Goal: Communication & Community: Participate in discussion

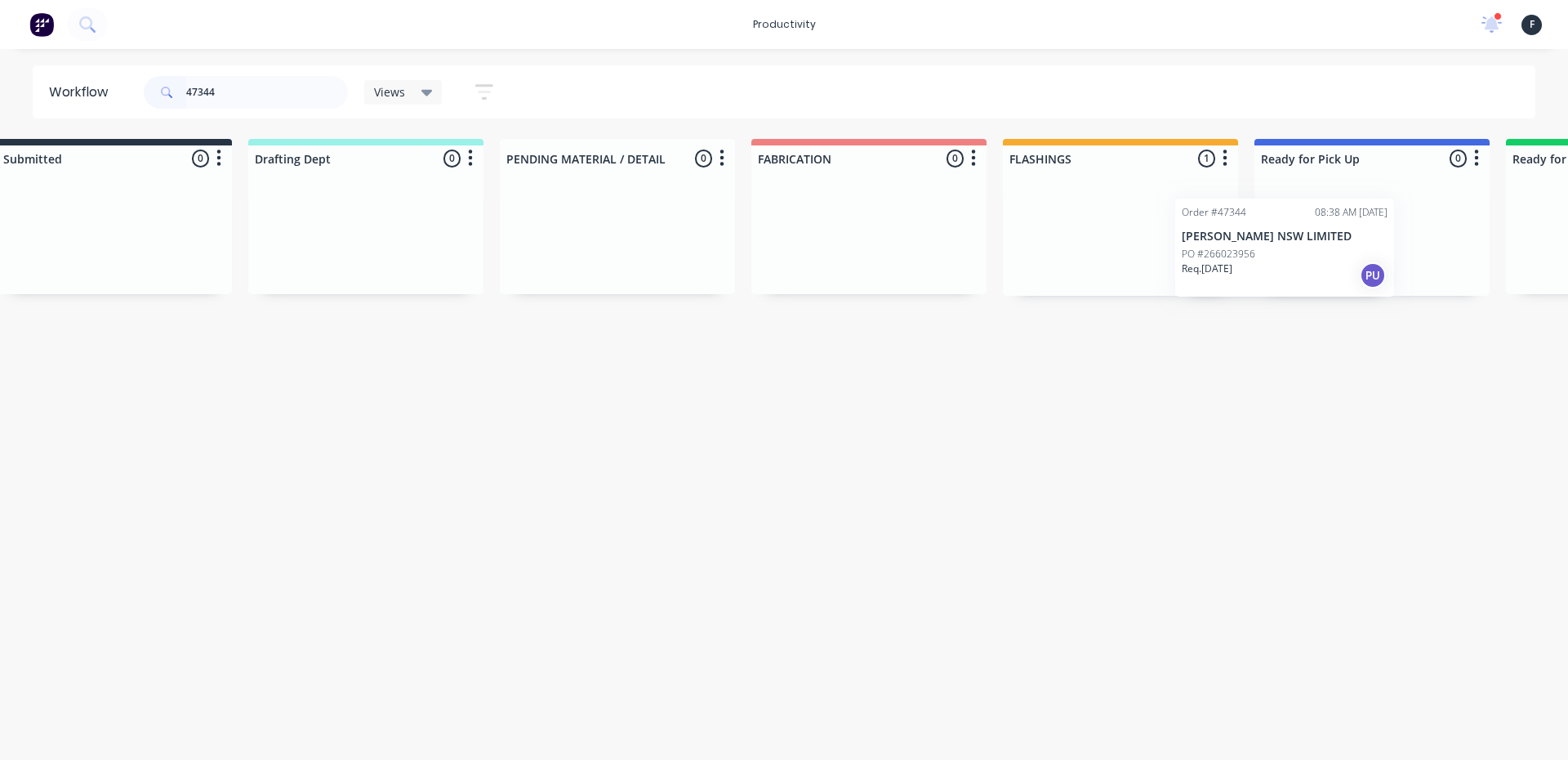
scroll to position [0, 55]
drag, startPoint x: 1150, startPoint y: 215, endPoint x: 1285, endPoint y: 233, distance: 136.2
click at [1285, 233] on div "Submitted 0 Sort By Created date Required date Order number Customer name Most …" at bounding box center [1298, 218] width 2724 height 157
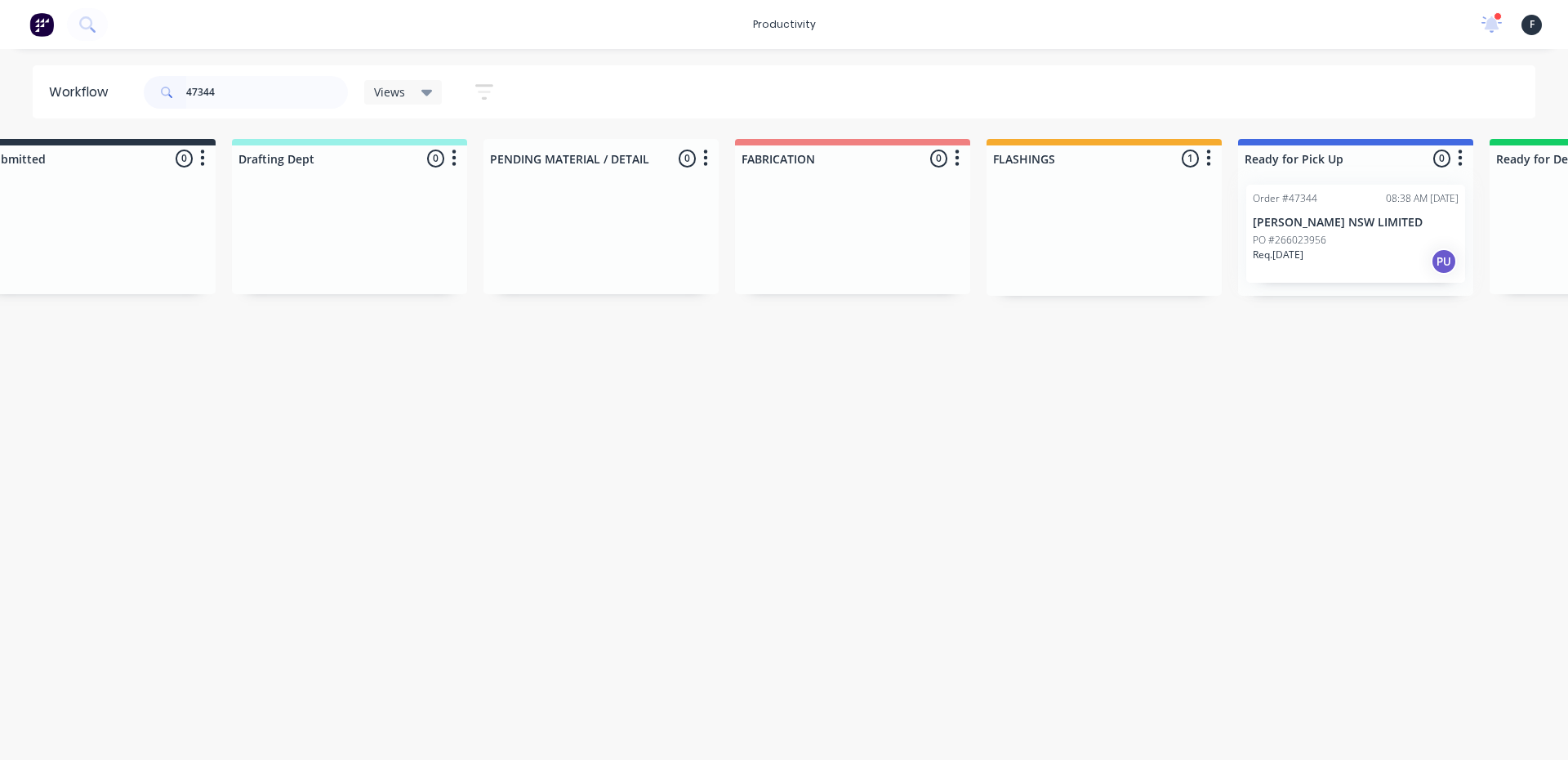
type input "47344"
click at [1292, 229] on div at bounding box center [1355, 233] width 235 height 124
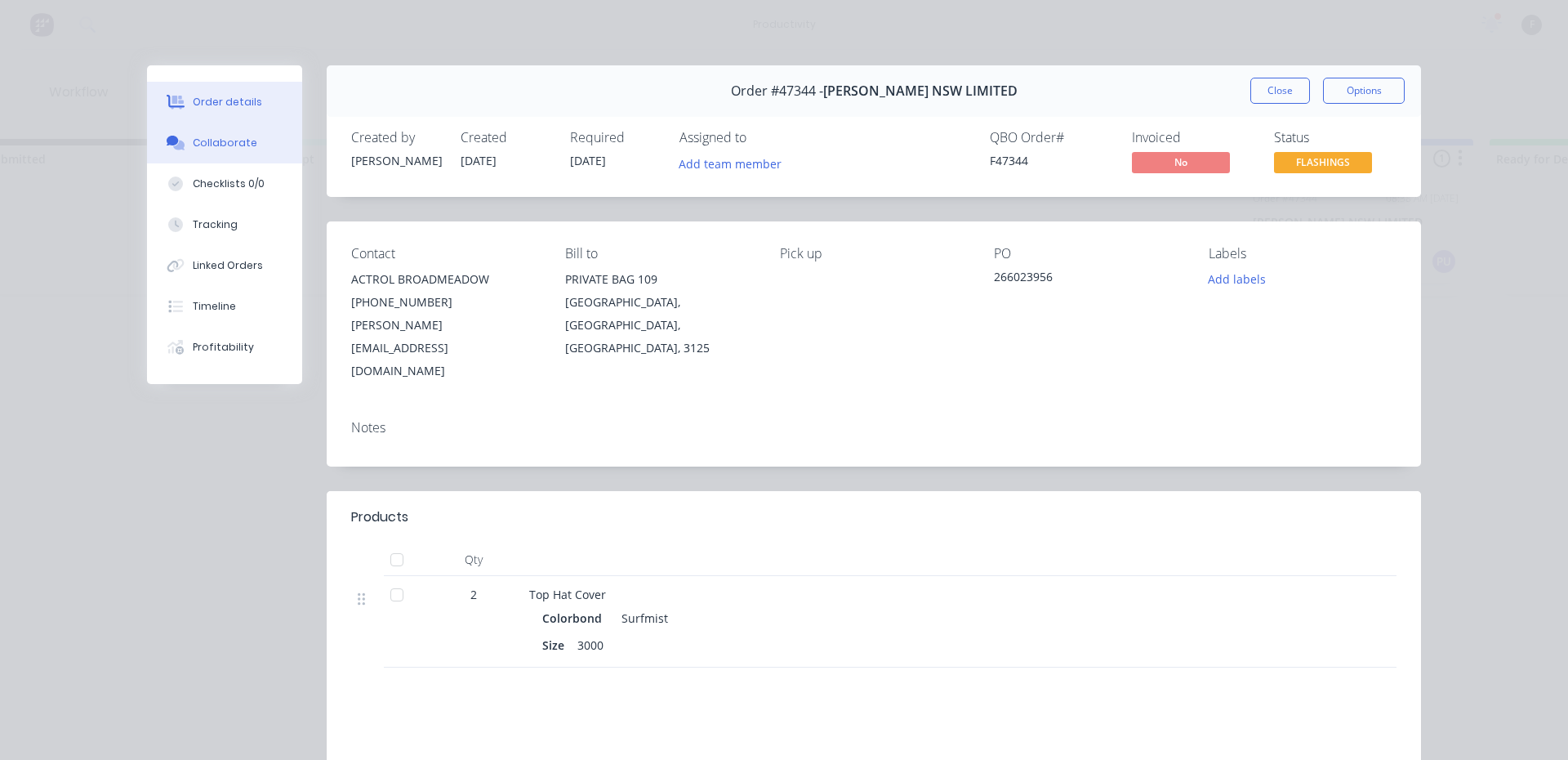
click at [267, 142] on button "Collaborate" at bounding box center [224, 143] width 155 height 40
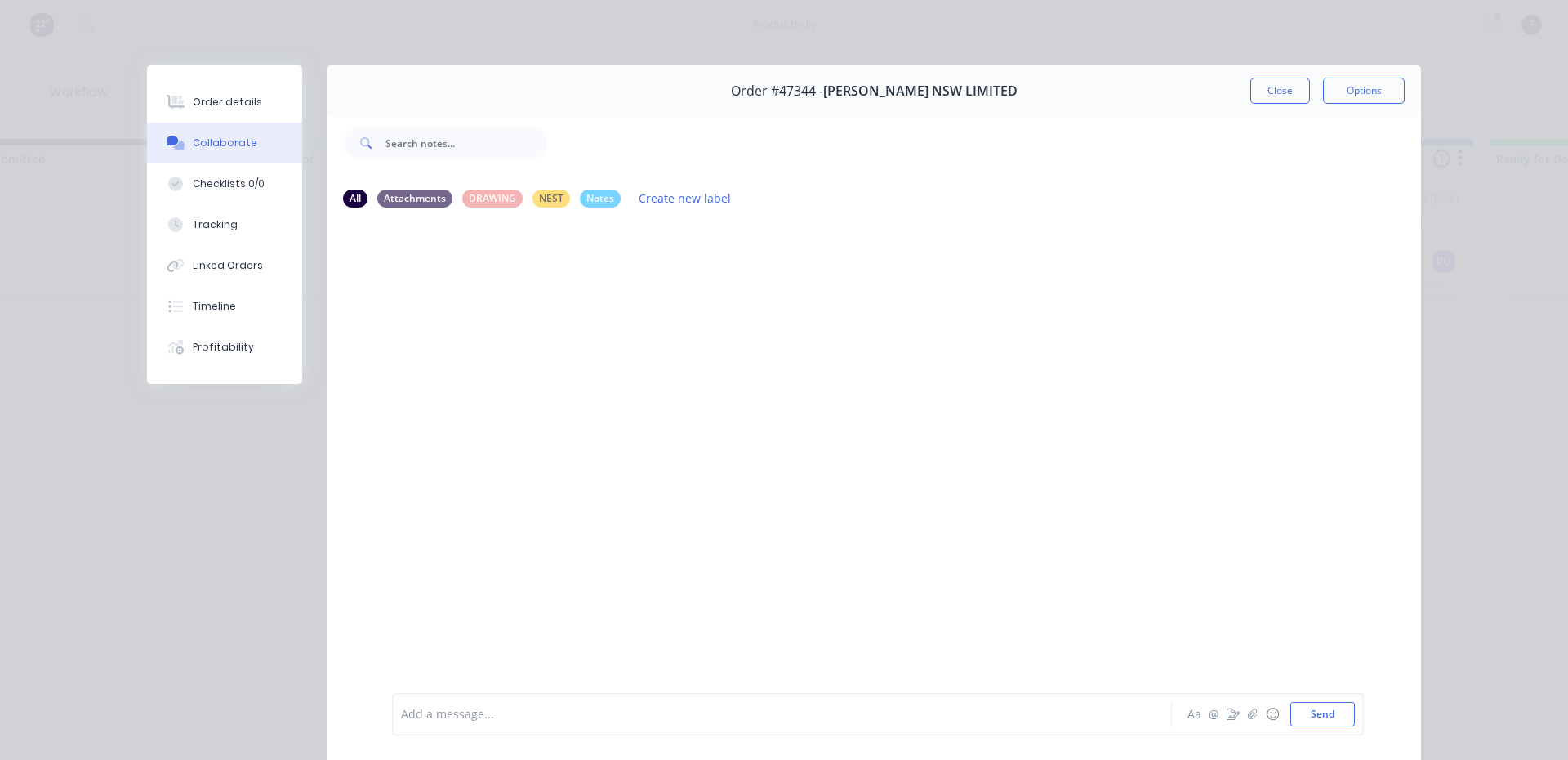
click at [567, 703] on div "Add a message..." at bounding box center [758, 714] width 715 height 24
